Goal: Task Accomplishment & Management: Manage account settings

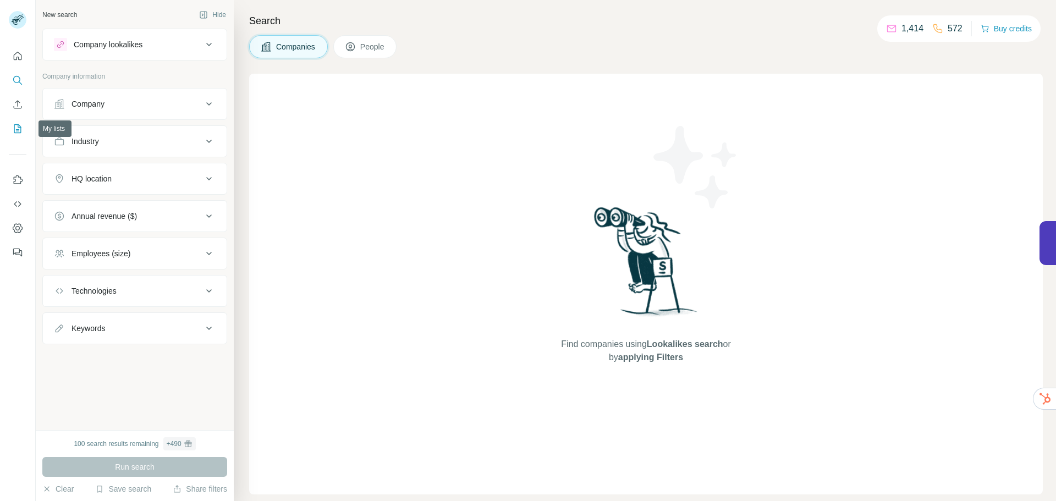
click at [19, 132] on icon "My lists" at bounding box center [17, 128] width 11 height 11
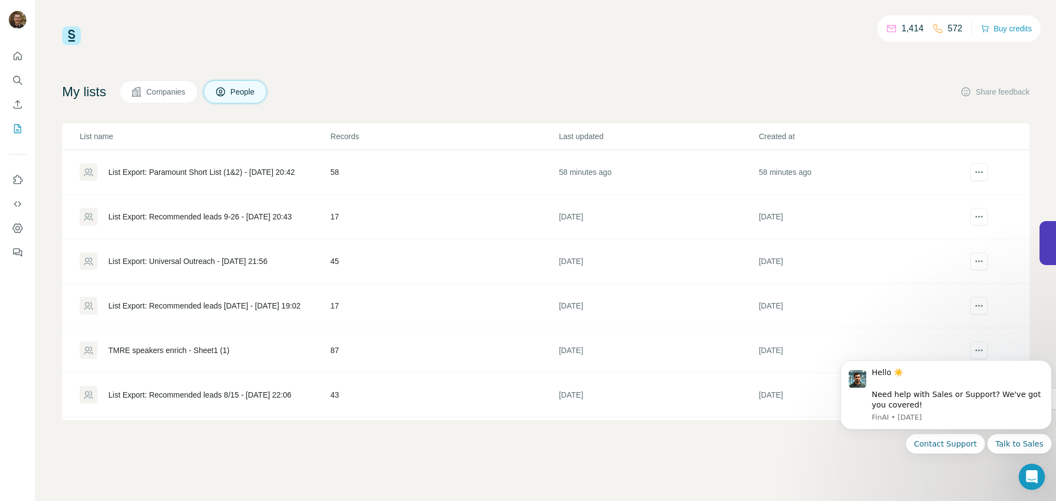
click at [156, 173] on div "List Export: Paramount Short List (1&2) - [DATE] 20:42" at bounding box center [201, 172] width 186 height 11
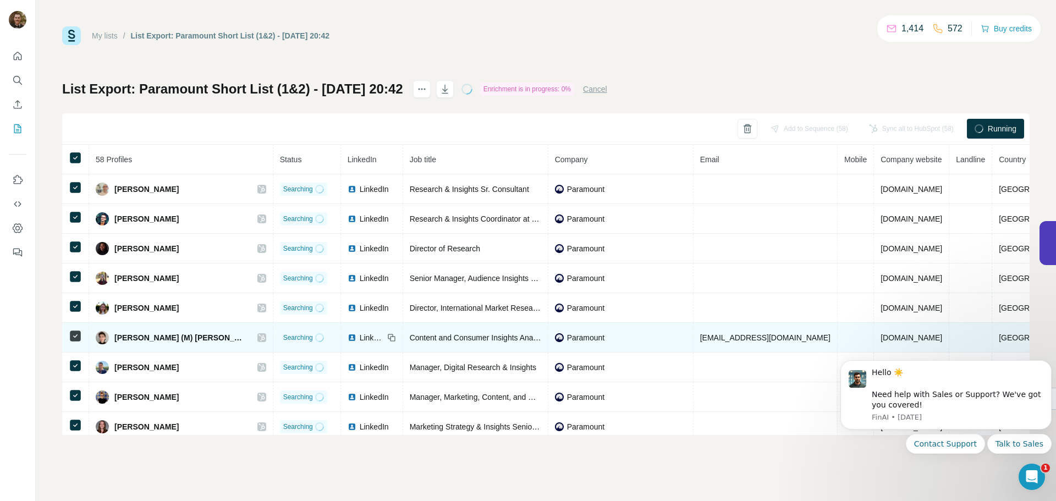
click at [726, 341] on span "[EMAIL_ADDRESS][DOMAIN_NAME]" at bounding box center [765, 337] width 130 height 9
click at [742, 334] on span "[EMAIL_ADDRESS][DOMAIN_NAME]" at bounding box center [765, 337] width 130 height 9
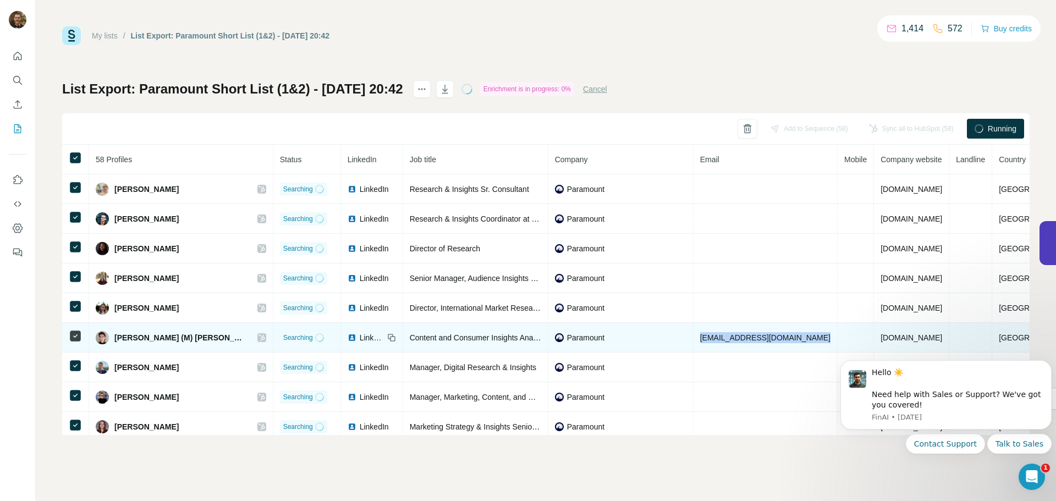
click at [750, 336] on span "[EMAIL_ADDRESS][DOMAIN_NAME]" at bounding box center [765, 337] width 130 height 9
click at [838, 336] on td at bounding box center [856, 338] width 36 height 30
click at [763, 338] on span "[EMAIL_ADDRESS][DOMAIN_NAME]" at bounding box center [765, 337] width 130 height 9
drag, startPoint x: 763, startPoint y: 338, endPoint x: 704, endPoint y: 339, distance: 59.4
click at [704, 339] on span "[EMAIL_ADDRESS][DOMAIN_NAME]" at bounding box center [765, 337] width 130 height 9
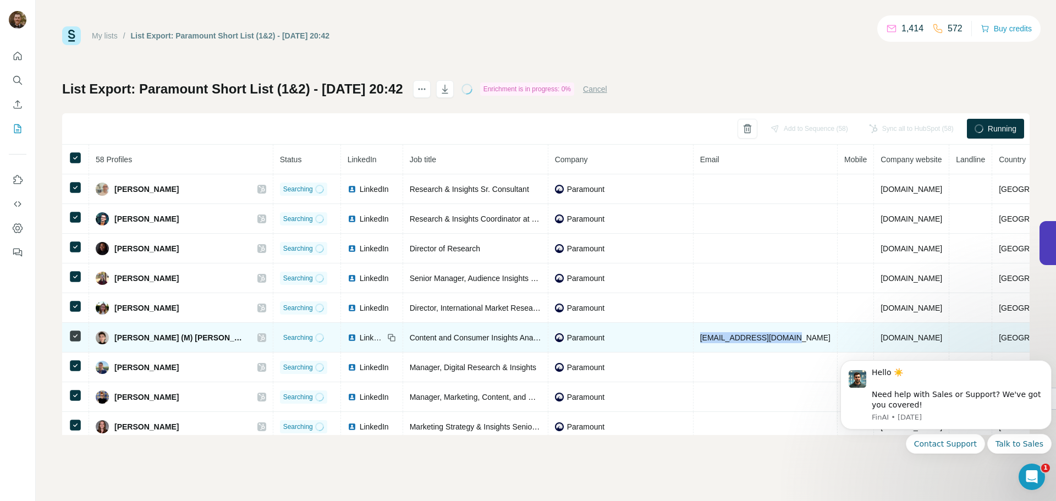
click at [694, 342] on td "[EMAIL_ADDRESS][DOMAIN_NAME]" at bounding box center [766, 338] width 144 height 30
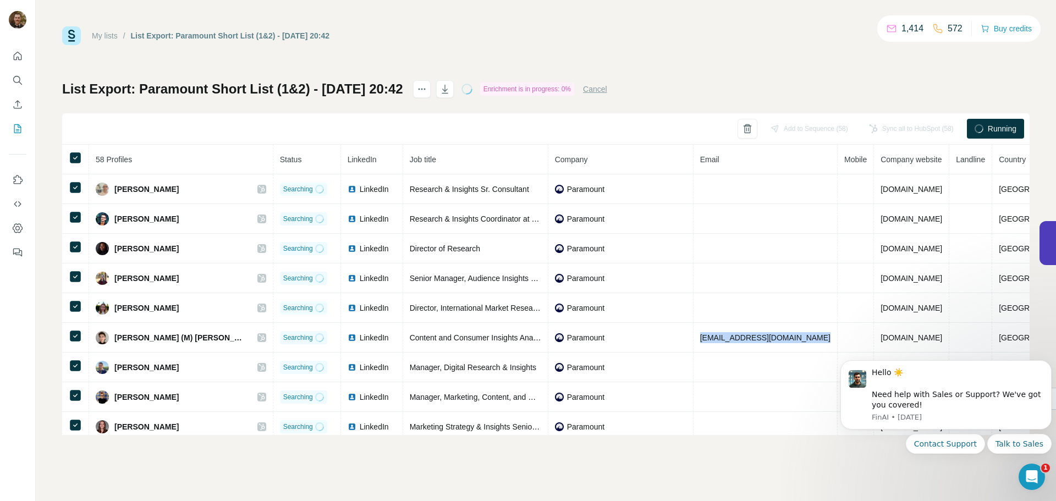
click at [607, 88] on button "Cancel" at bounding box center [595, 89] width 24 height 11
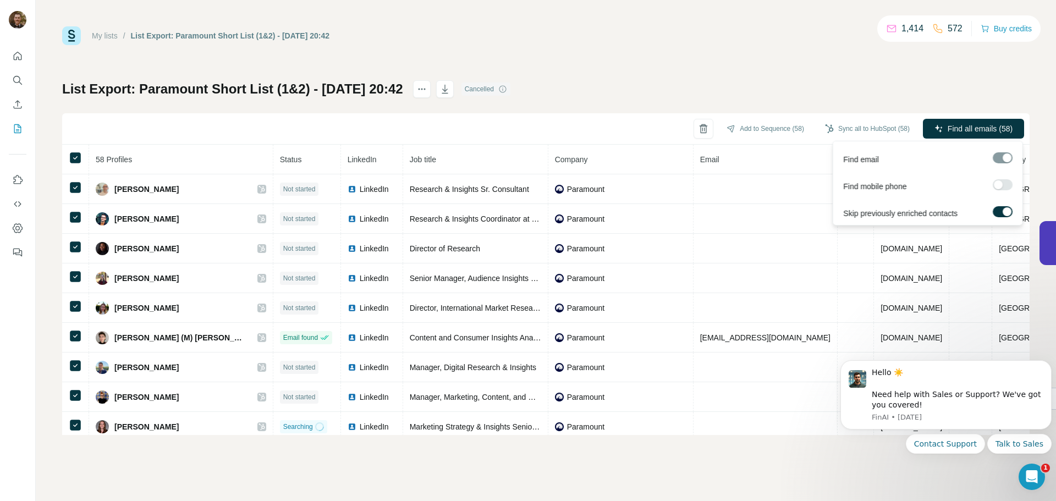
click at [1009, 186] on label at bounding box center [1003, 184] width 20 height 11
click at [1005, 185] on div at bounding box center [1007, 184] width 9 height 9
click at [972, 129] on span "Find all emails (58)" at bounding box center [980, 128] width 65 height 11
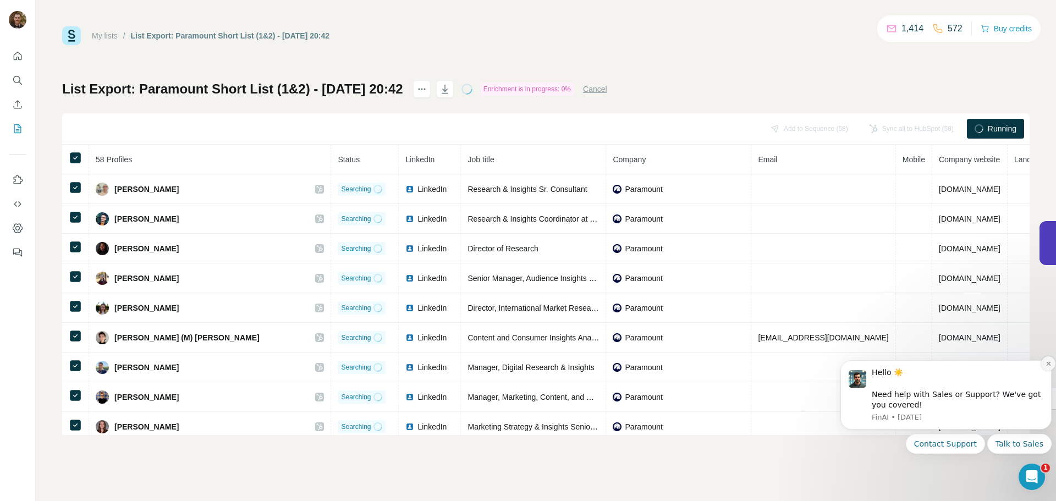
click at [1048, 365] on icon "Dismiss notification" at bounding box center [1049, 364] width 6 height 6
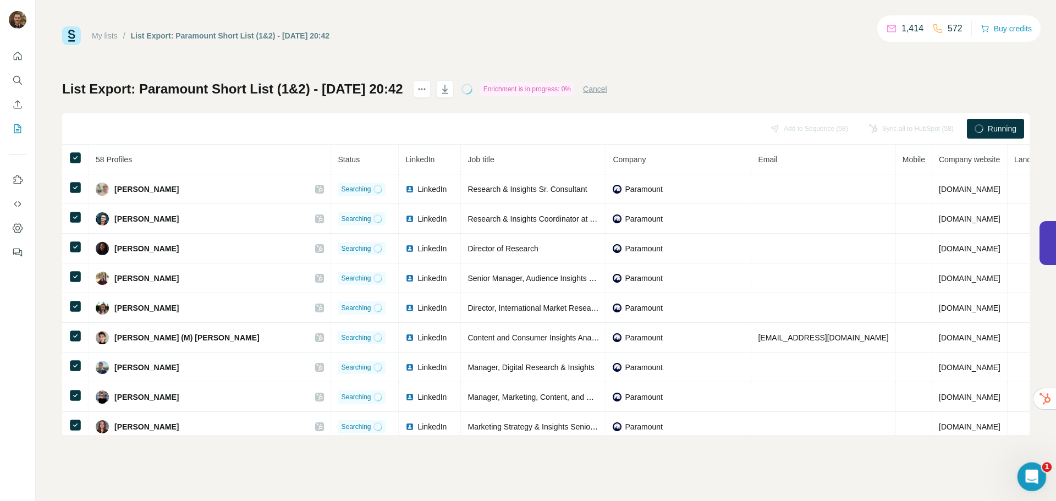
click at [1029, 468] on icon "Open Intercom Messenger" at bounding box center [1031, 475] width 18 height 18
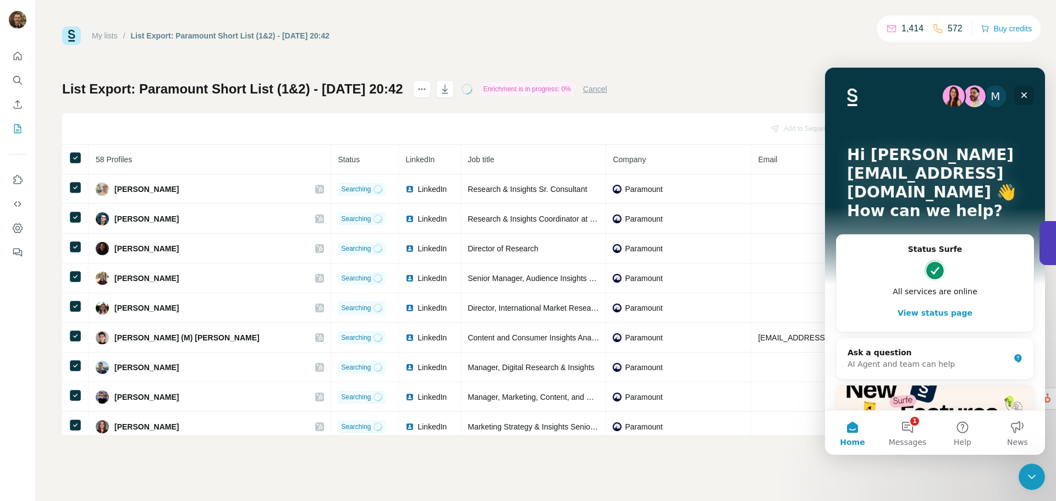
click at [1028, 94] on icon "Close" at bounding box center [1024, 95] width 9 height 9
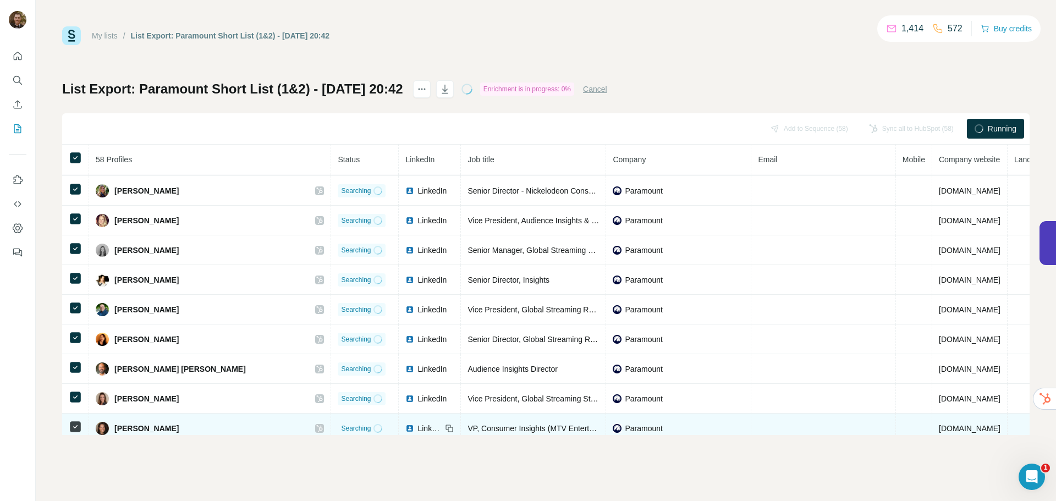
scroll to position [1462, 0]
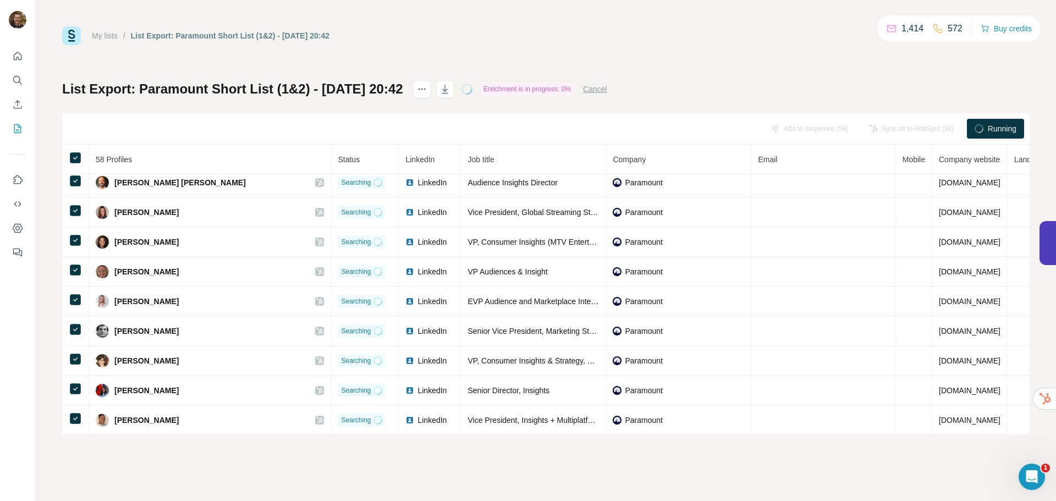
click at [986, 130] on div "Running" at bounding box center [995, 129] width 57 height 20
click at [13, 58] on icon "Quick start" at bounding box center [17, 56] width 11 height 11
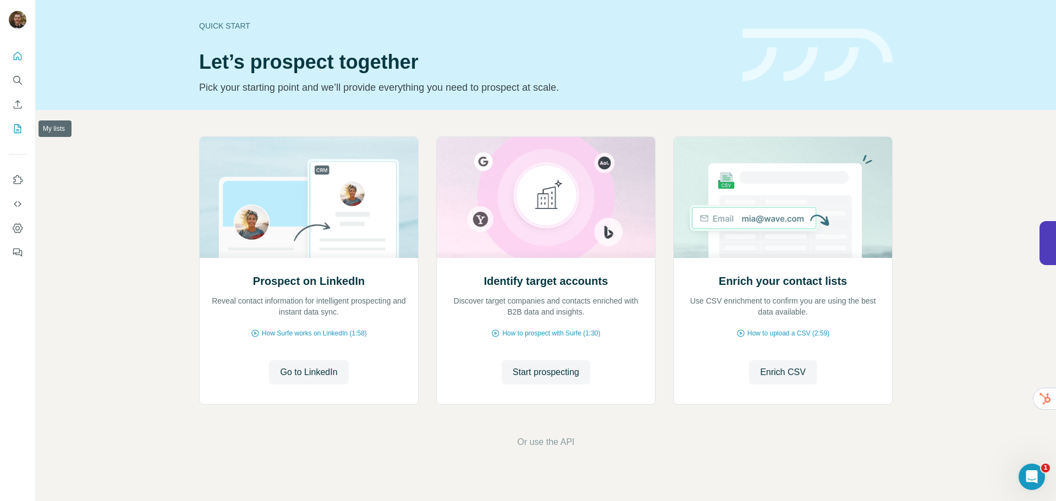
click at [15, 133] on icon "My lists" at bounding box center [17, 128] width 7 height 9
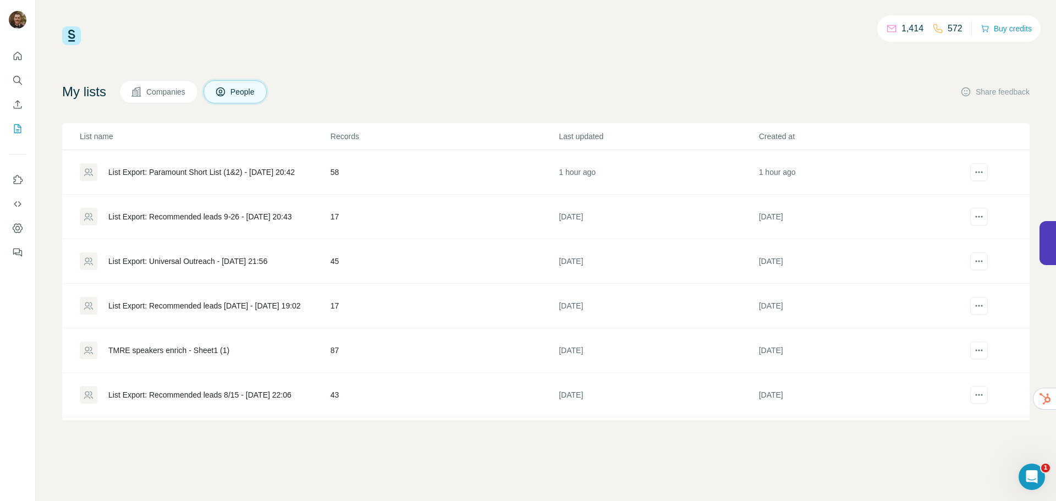
click at [183, 172] on div "List Export: Paramount Short List (1&2) - [DATE] 20:42" at bounding box center [201, 172] width 186 height 11
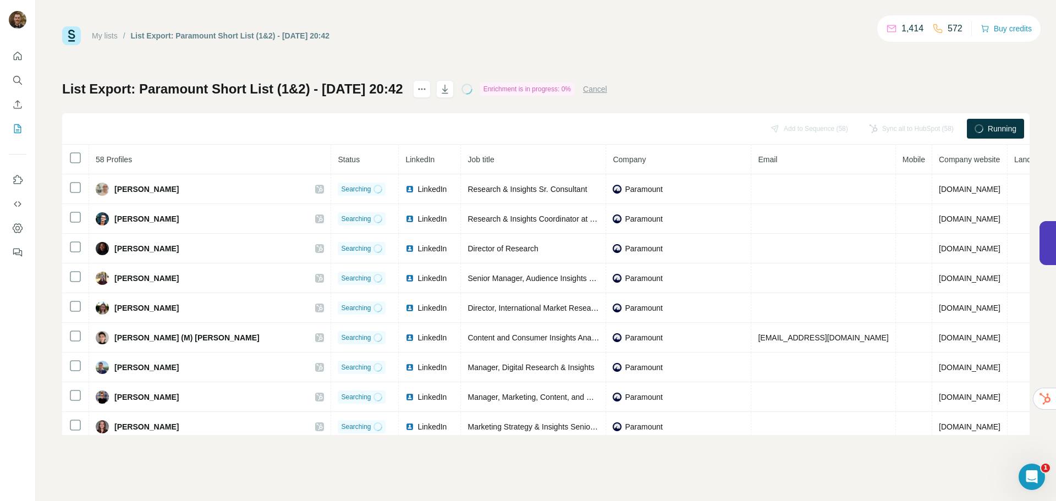
click at [607, 89] on button "Cancel" at bounding box center [595, 89] width 24 height 11
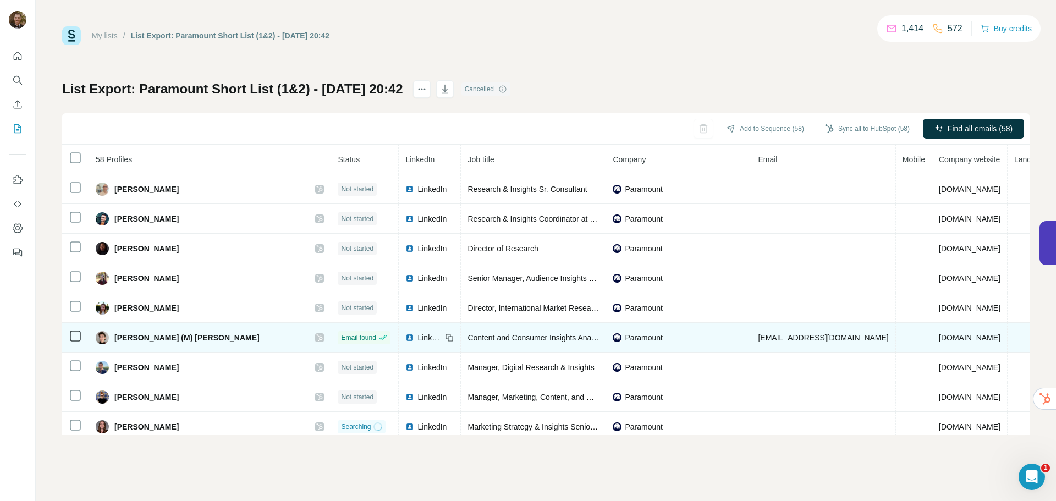
click at [758, 334] on span "[EMAIL_ADDRESS][DOMAIN_NAME]" at bounding box center [823, 337] width 130 height 9
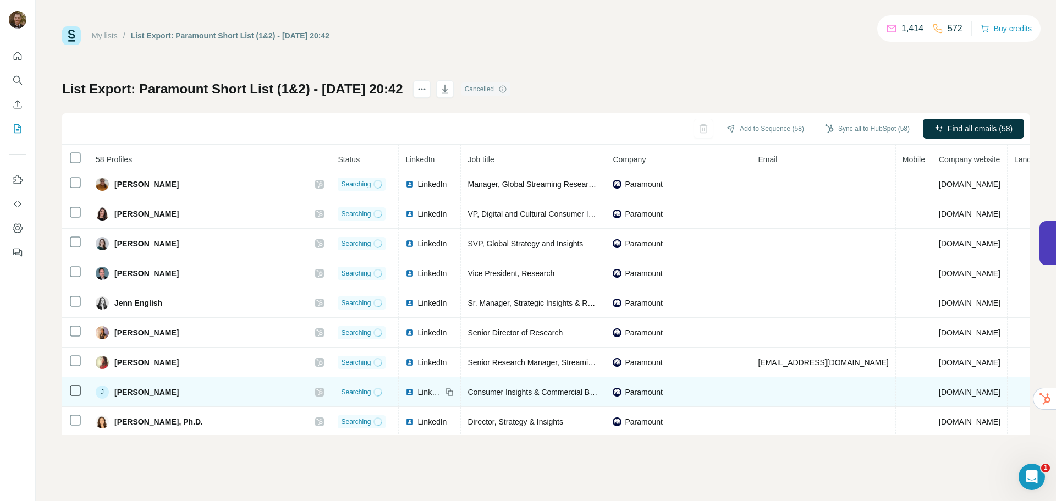
scroll to position [440, 0]
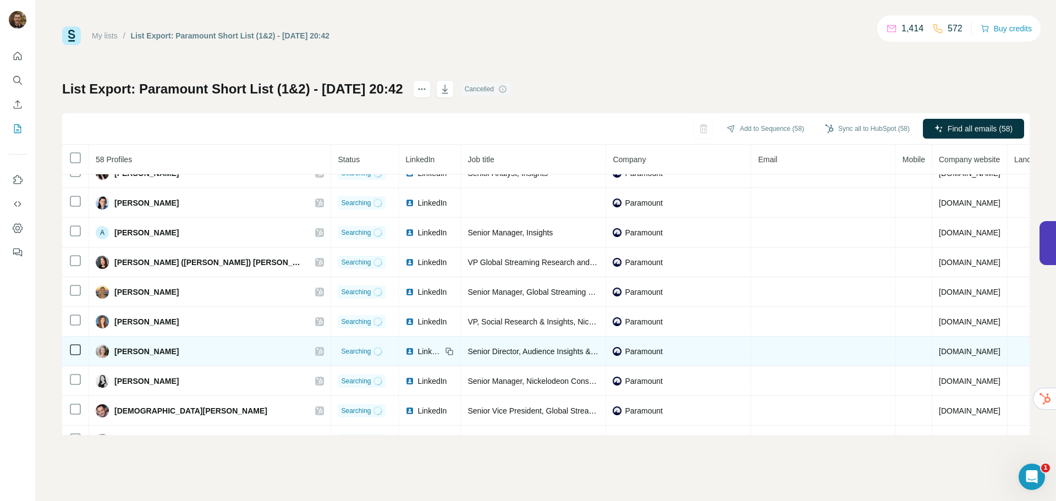
scroll to position [982, 0]
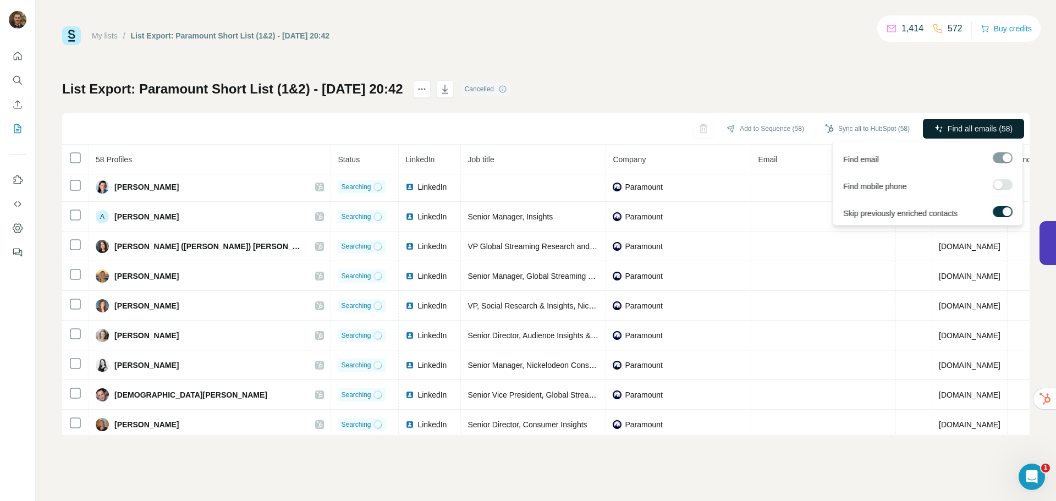
click at [941, 133] on button "Find all emails (58)" at bounding box center [973, 129] width 101 height 20
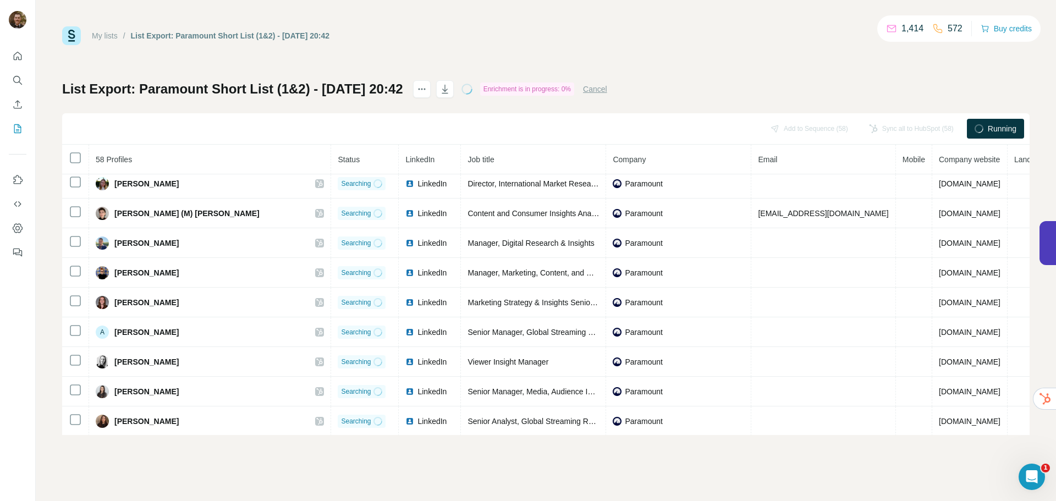
scroll to position [0, 0]
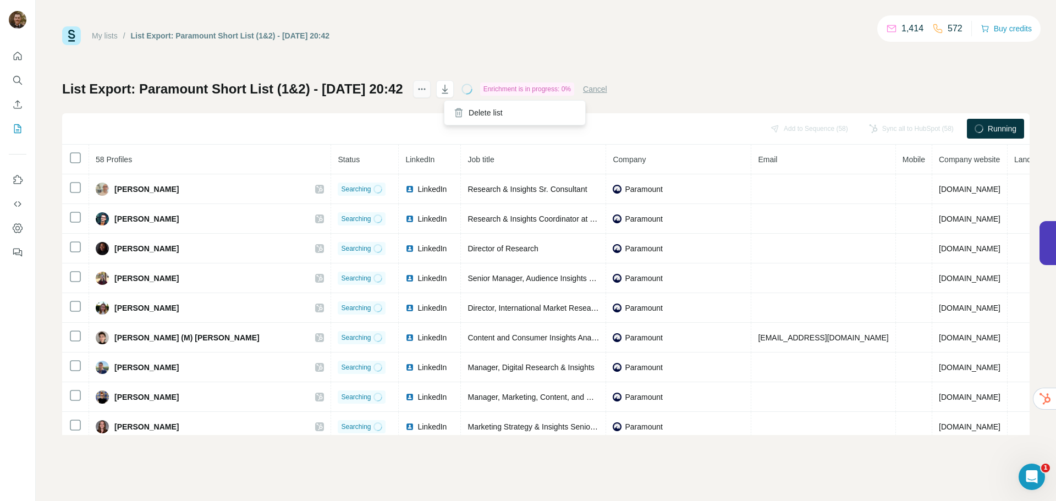
click at [427, 90] on icon "actions" at bounding box center [421, 89] width 11 height 11
click at [473, 116] on div "Delete list" at bounding box center [515, 113] width 136 height 20
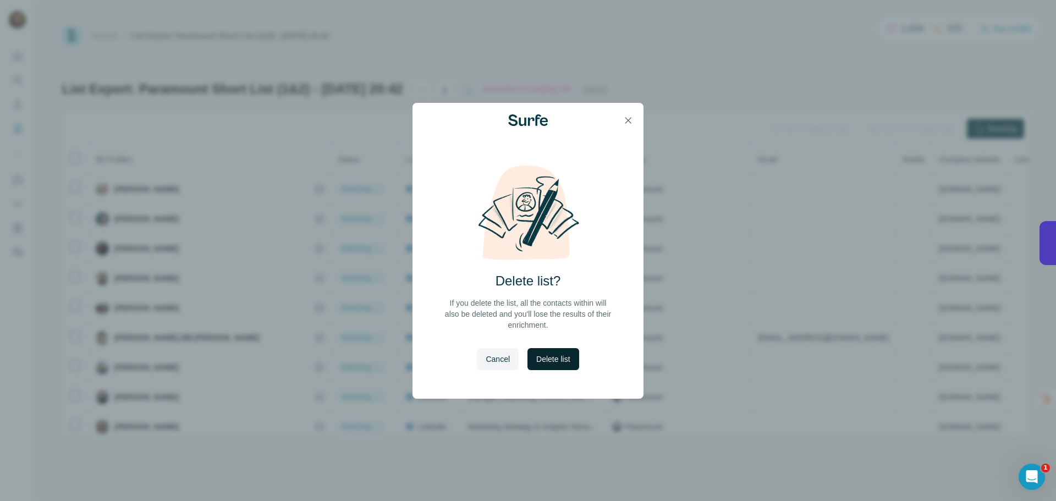
click at [556, 365] on button "Delete list" at bounding box center [553, 359] width 51 height 22
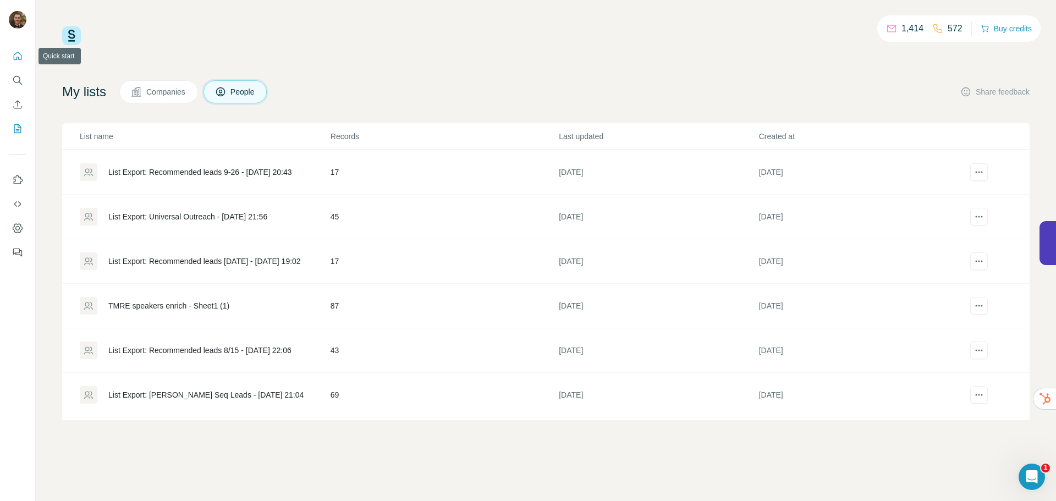
click at [18, 55] on icon "Quick start" at bounding box center [17, 56] width 11 height 11
